Goal: Task Accomplishment & Management: Complete application form

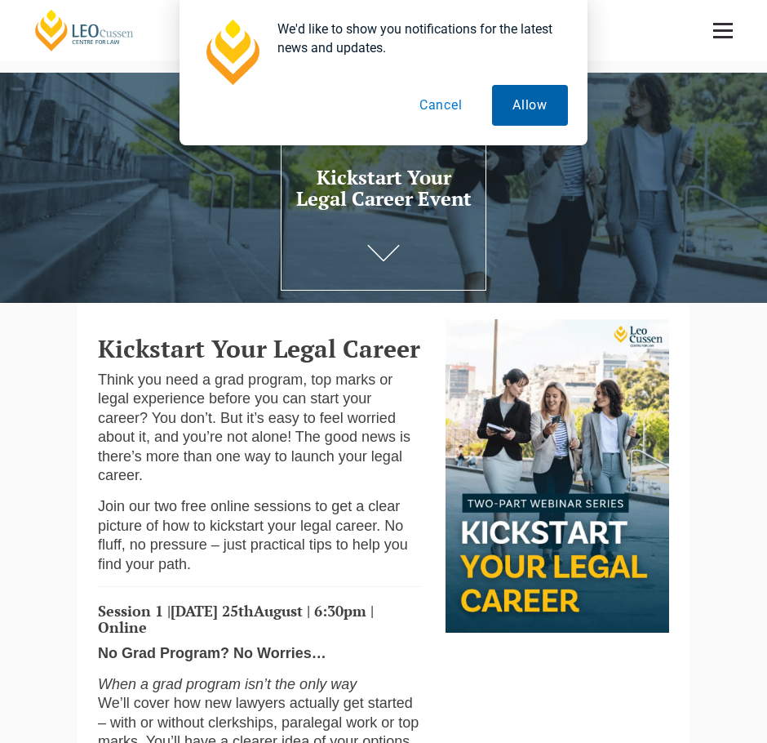
click at [540, 109] on button "Allow" at bounding box center [530, 105] width 76 height 41
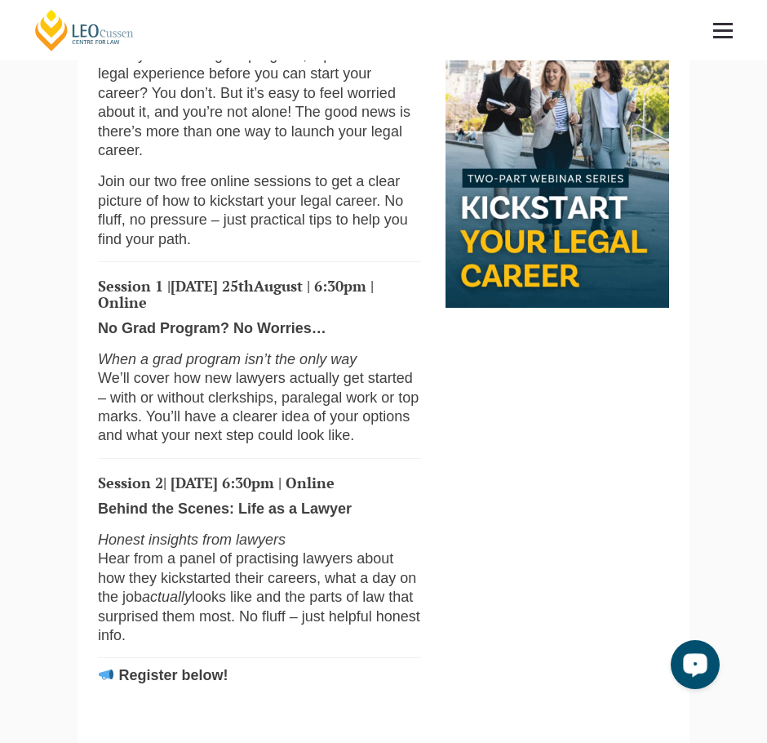
scroll to position [326, 0]
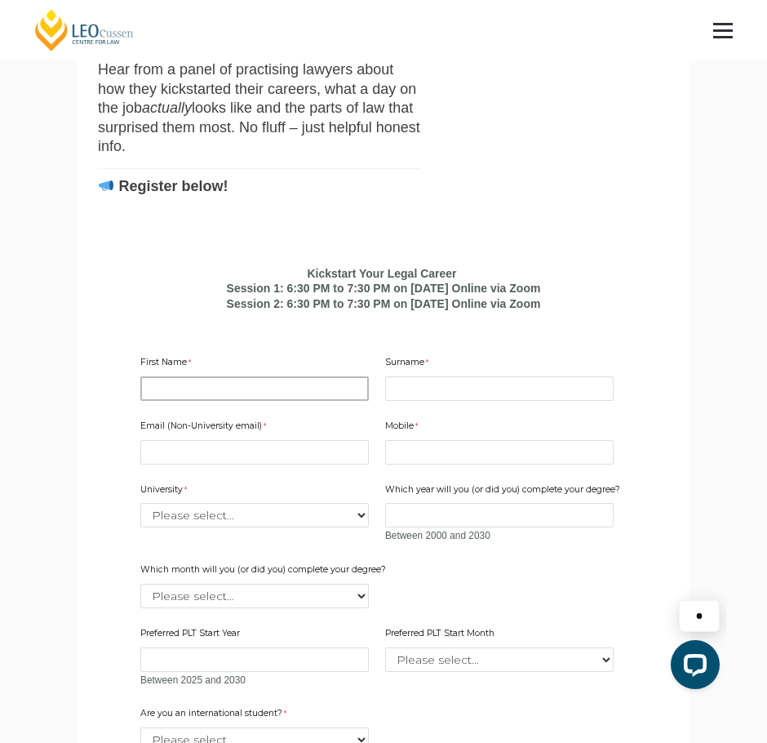
click at [317, 401] on input "First Name" at bounding box center [254, 388] width 228 height 24
type input "[PERSON_NAME]"
type input "Putt"
type input "[EMAIL_ADDRESS][DOMAIN_NAME]"
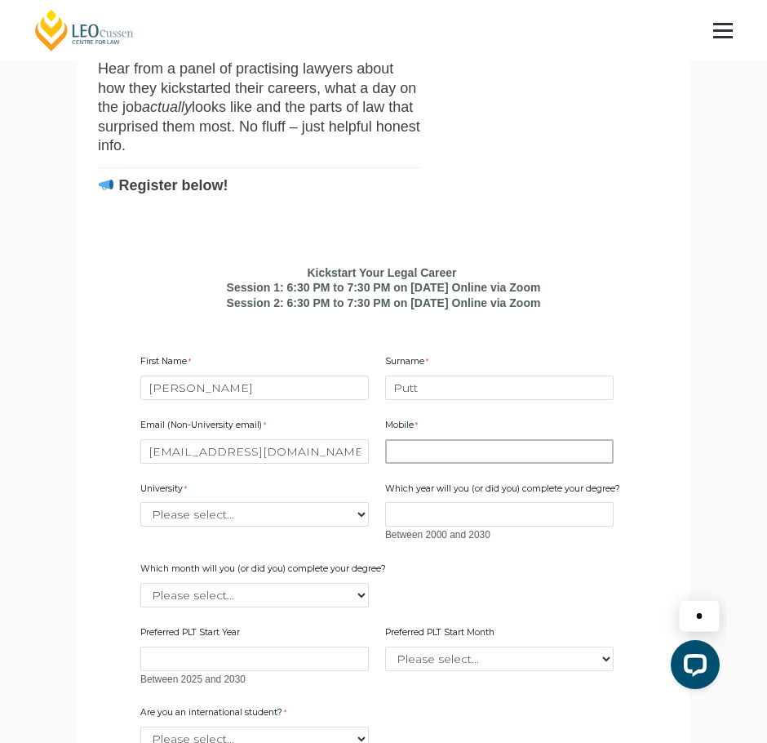
type input "0410099105"
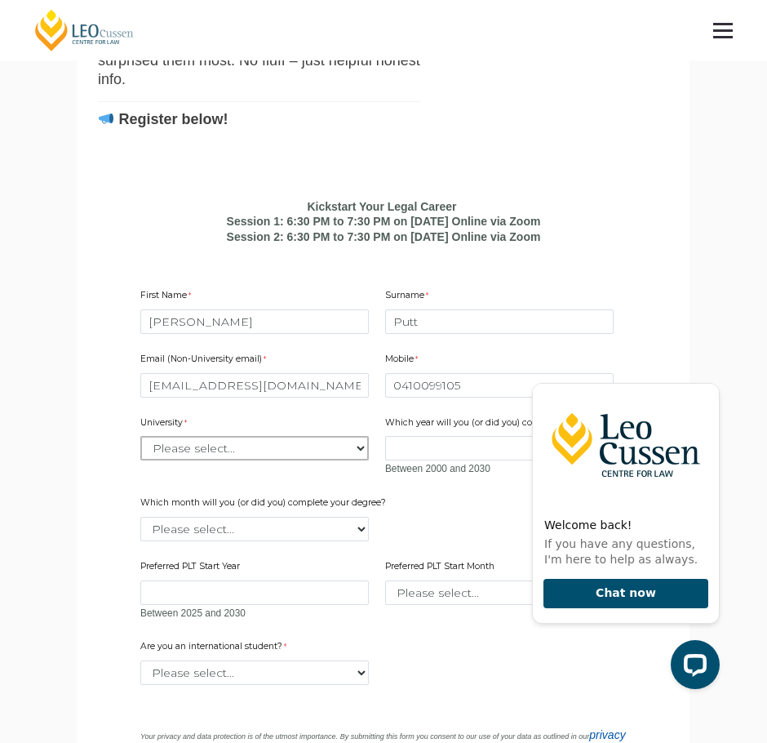
click at [301, 460] on select "Please select... [GEOGRAPHIC_DATA] [GEOGRAPHIC_DATA] [GEOGRAPHIC_DATA] [GEOGRAP…" at bounding box center [254, 448] width 228 height 24
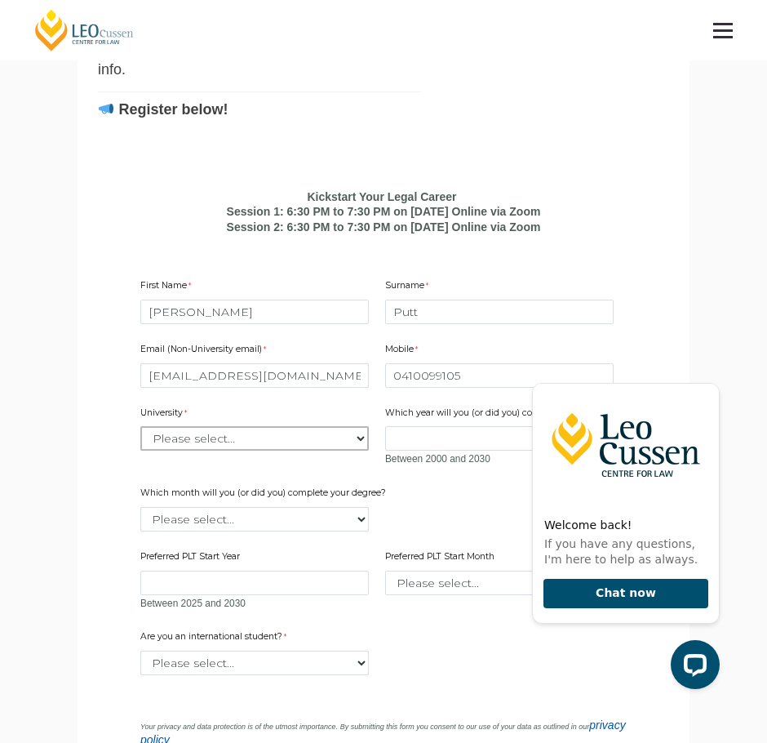
click at [298, 450] on select "Please select... [GEOGRAPHIC_DATA] [GEOGRAPHIC_DATA] [GEOGRAPHIC_DATA] [GEOGRAP…" at bounding box center [254, 438] width 228 height 24
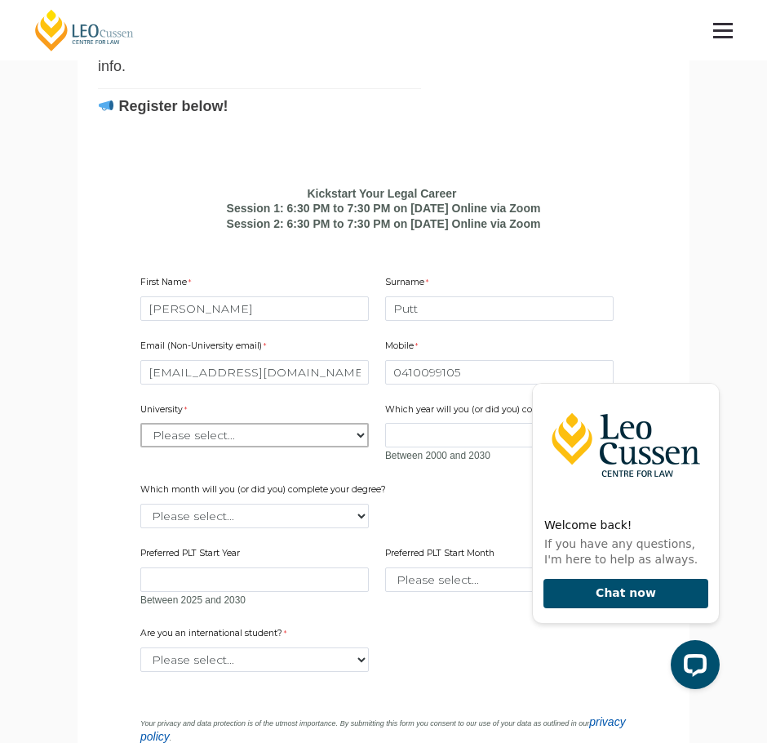
click at [298, 447] on select "Please select... [GEOGRAPHIC_DATA] [GEOGRAPHIC_DATA] [GEOGRAPHIC_DATA] [GEOGRAP…" at bounding box center [254, 435] width 228 height 24
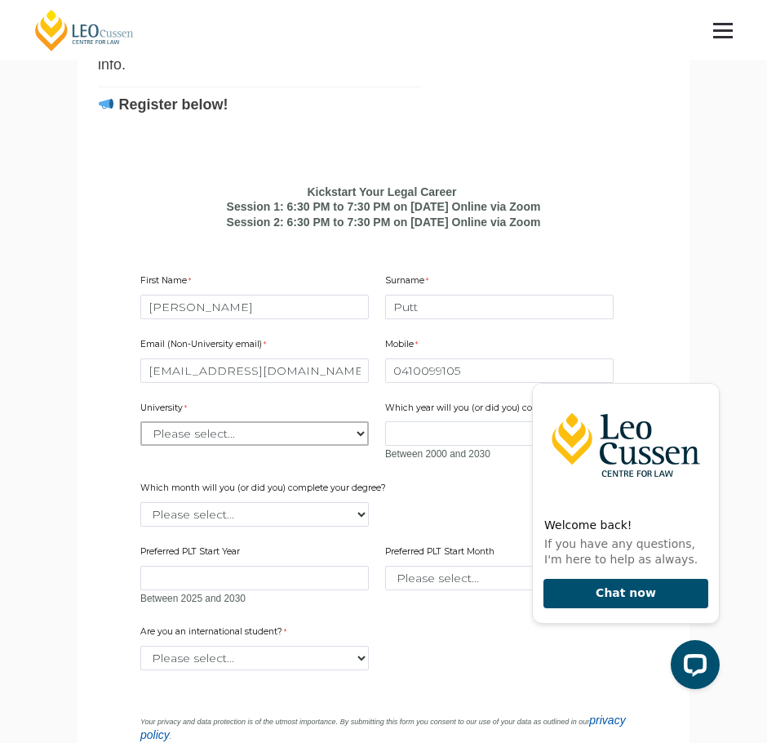
click at [298, 446] on select "Please select... [GEOGRAPHIC_DATA] [GEOGRAPHIC_DATA] [GEOGRAPHIC_DATA] [GEOGRAP…" at bounding box center [254, 433] width 228 height 24
click at [289, 445] on select "Please select... [GEOGRAPHIC_DATA] [GEOGRAPHIC_DATA] [GEOGRAPHIC_DATA] [GEOGRAP…" at bounding box center [254, 432] width 228 height 24
select select "tfa_2195"
click at [140, 440] on select "Please select... [GEOGRAPHIC_DATA] [GEOGRAPHIC_DATA] [GEOGRAPHIC_DATA] [GEOGRAP…" at bounding box center [254, 432] width 228 height 24
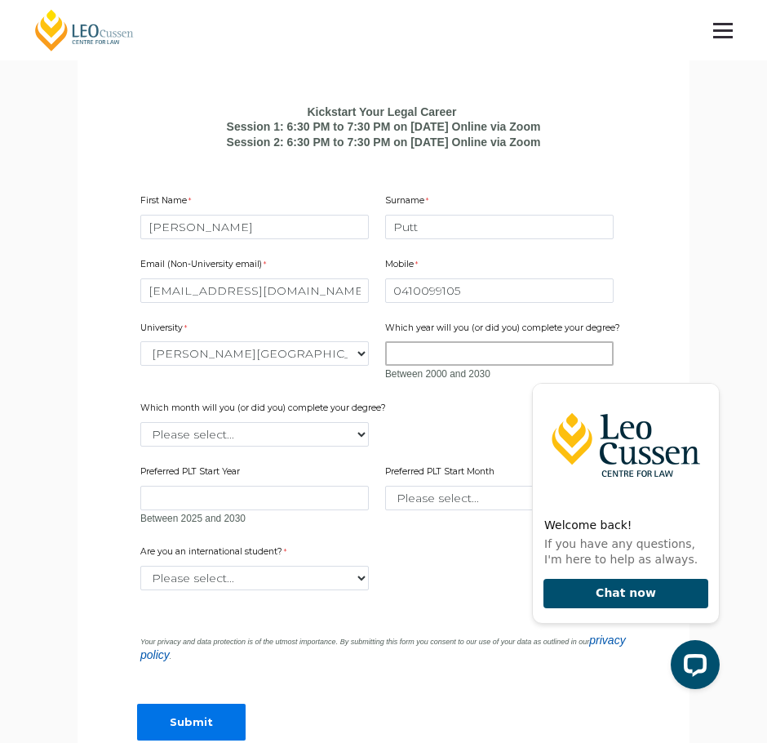
click at [424, 366] on input "Which year will you (or did you) complete your degree?" at bounding box center [499, 353] width 228 height 24
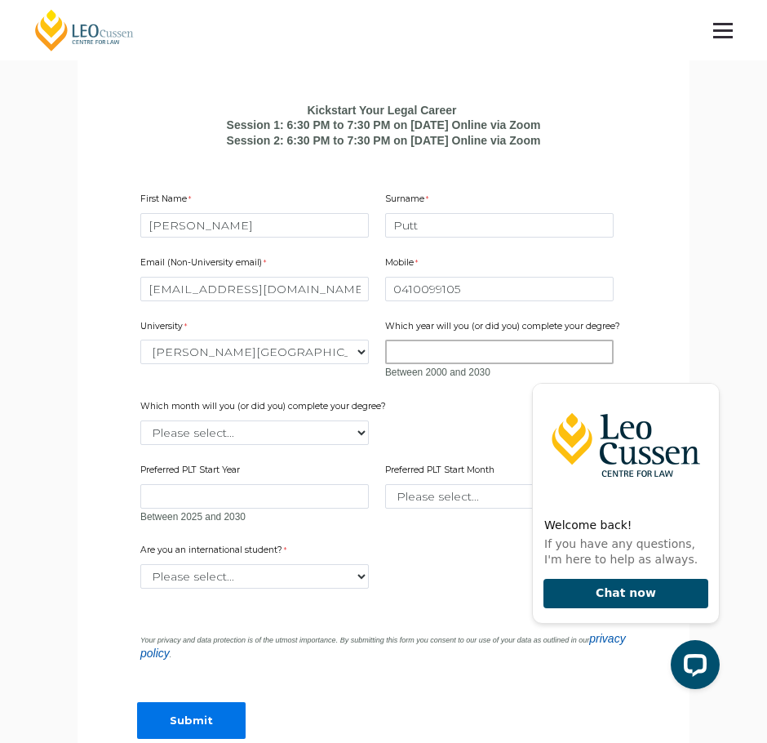
scroll to position [978, 0]
type input "2026"
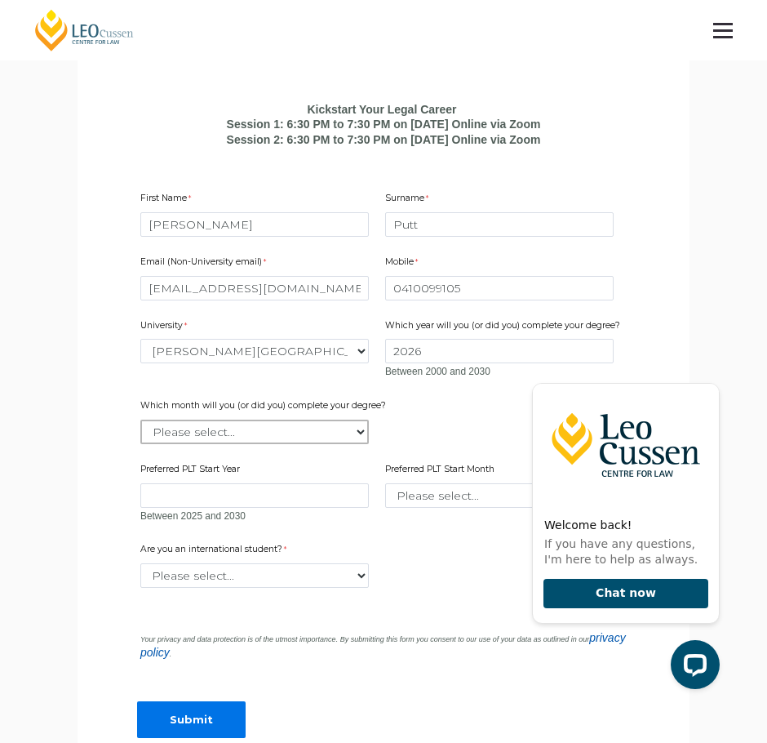
click at [308, 444] on select "Please select... January February March April May June July August September Oc…" at bounding box center [254, 431] width 228 height 24
select select "tfa_2232"
click at [140, 439] on select "Please select... January February March April May June July August September Oc…" at bounding box center [254, 431] width 228 height 24
click at [278, 508] on input "Preferred PLT Start Year" at bounding box center [254, 495] width 228 height 24
type input "2026"
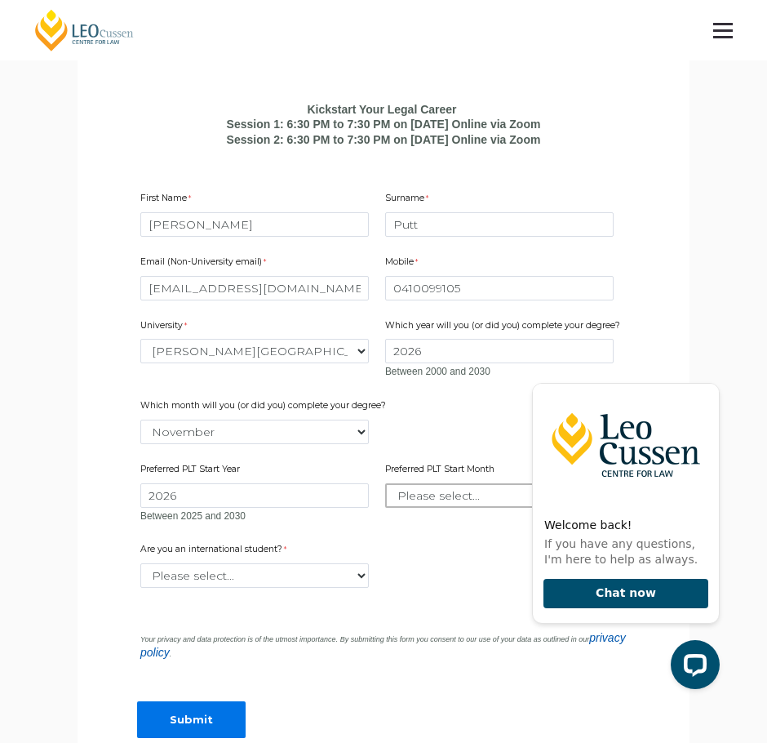
click at [411, 508] on select "Please select... January February March April May June July August September Oc…" at bounding box center [499, 495] width 228 height 24
select select "tfa_2342"
click at [385, 502] on select "Please select... January February March April May June July August September Oc…" at bounding box center [499, 495] width 228 height 24
click at [220, 588] on select "Please select... Yes No" at bounding box center [254, 575] width 228 height 24
select select "tfa_60"
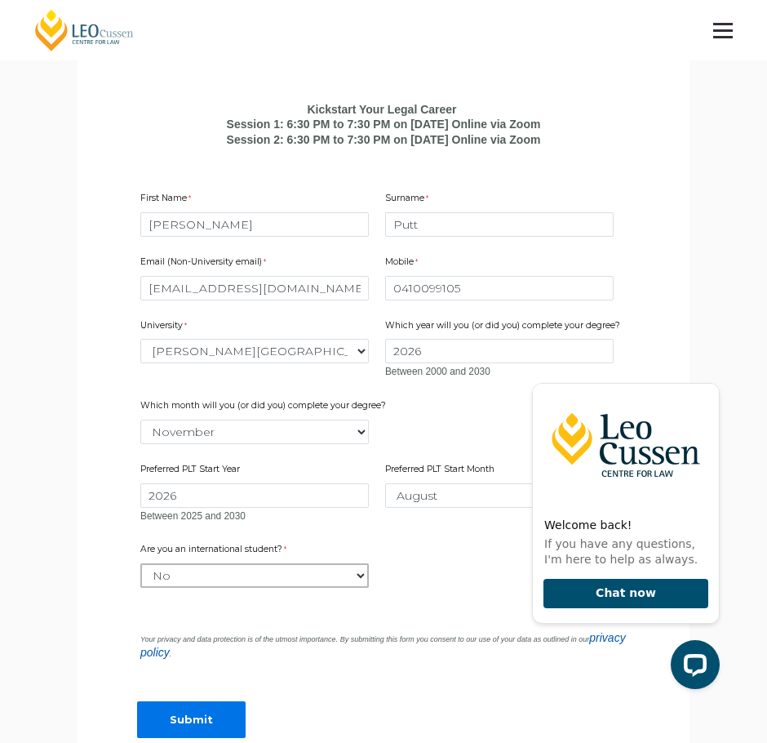
click at [140, 583] on select "Please select... Yes No" at bounding box center [254, 575] width 228 height 24
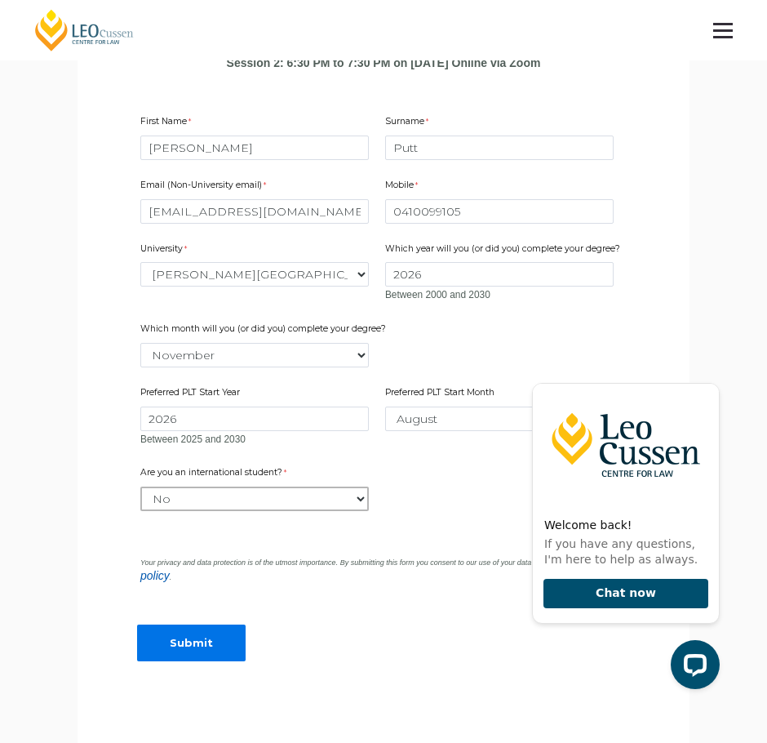
scroll to position [1055, 0]
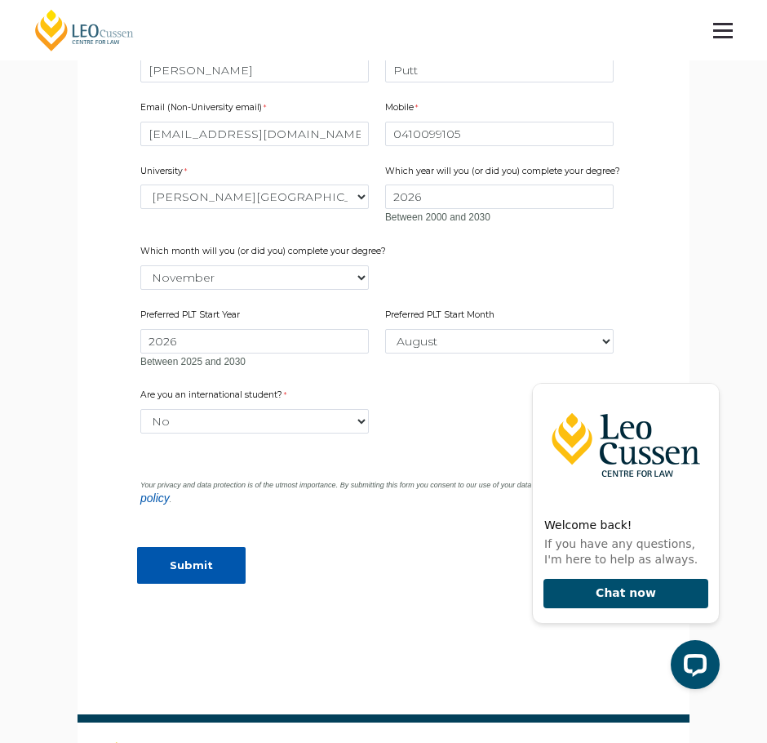
click at [189, 583] on input "Submit" at bounding box center [191, 565] width 109 height 37
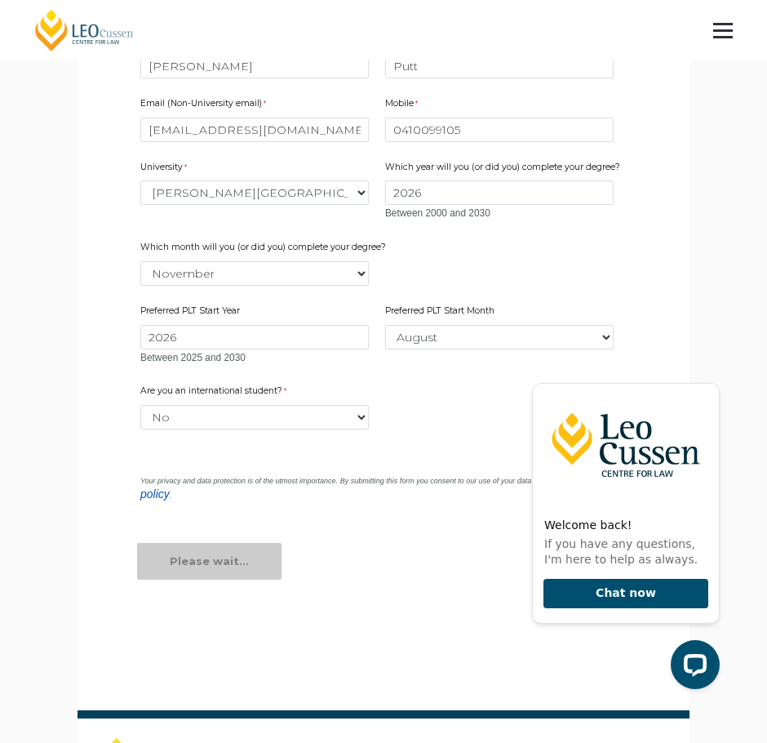
scroll to position [1137, 0]
